Goal: Find specific page/section: Find specific page/section

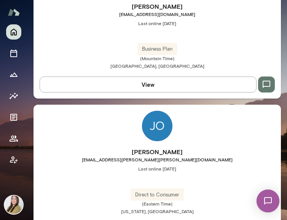
scroll to position [1674, 0]
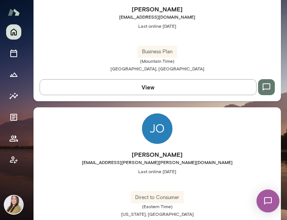
click at [158, 125] on img at bounding box center [157, 128] width 30 height 30
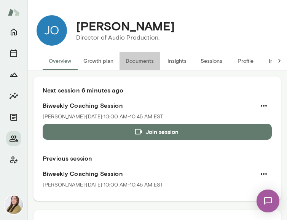
click at [148, 60] on button "Documents" at bounding box center [139, 61] width 40 height 18
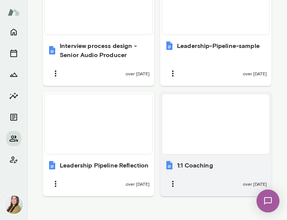
scroll to position [586, 0]
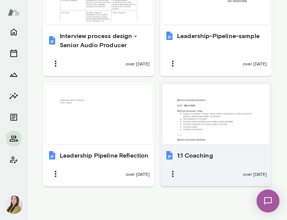
click at [184, 127] on div at bounding box center [215, 114] width 101 height 54
